Goal: Navigation & Orientation: Go to known website

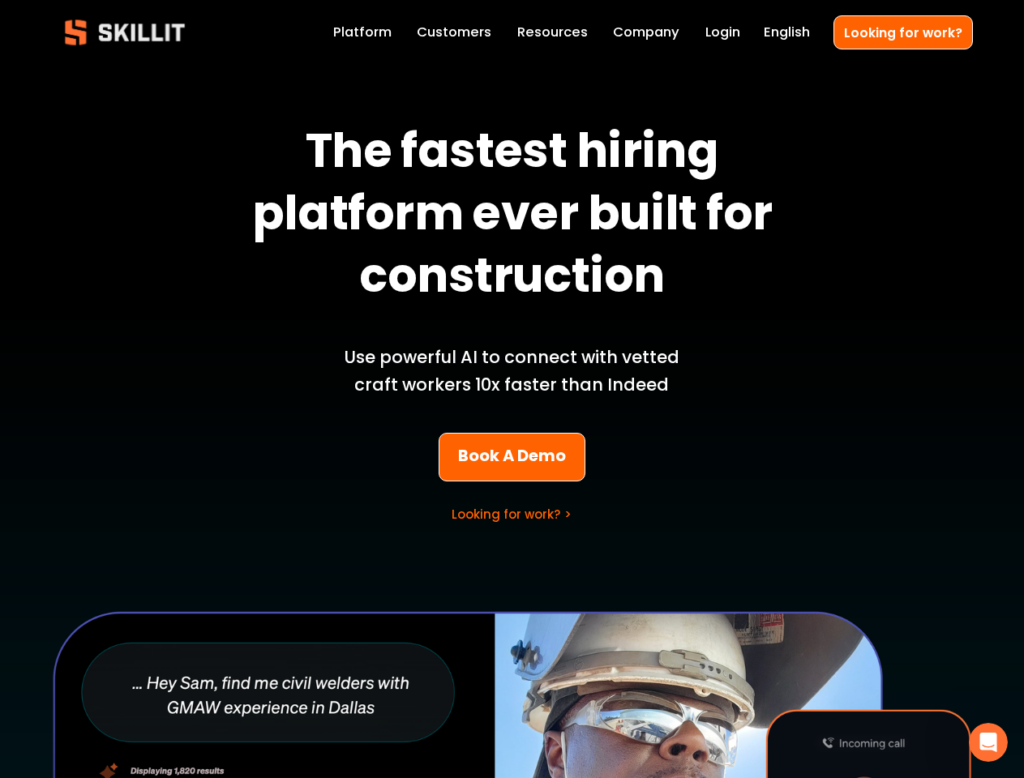
click at [512, 389] on p "Use powerful AI to connect with vetted craft workers 10x faster than Indeed" at bounding box center [512, 371] width 379 height 55
click at [988, 743] on icon "Open Intercom Messenger" at bounding box center [988, 743] width 27 height 27
